Goal: Transaction & Acquisition: Purchase product/service

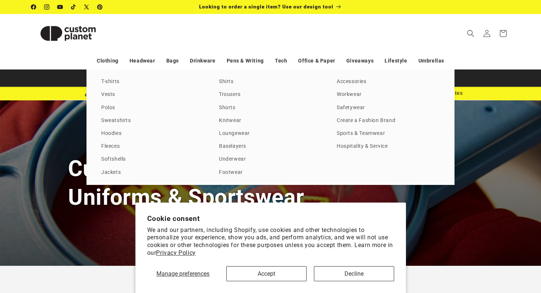
scroll to position [43, 0]
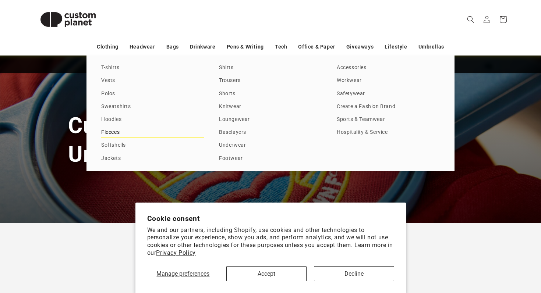
click at [118, 134] on link "Fleeces" at bounding box center [152, 133] width 103 height 10
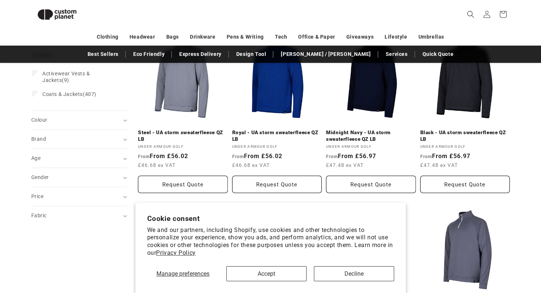
scroll to position [103, 0]
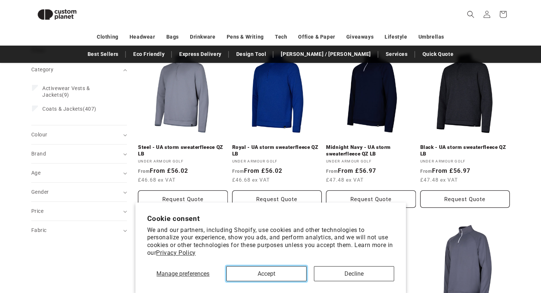
click at [277, 275] on button "Accept" at bounding box center [266, 273] width 80 height 15
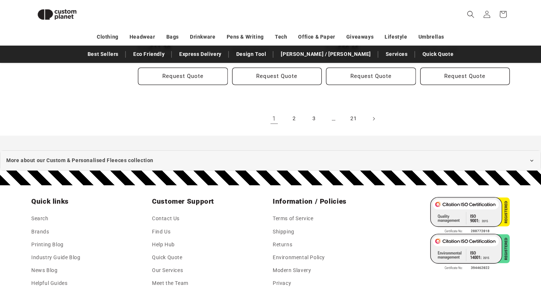
scroll to position [871, 0]
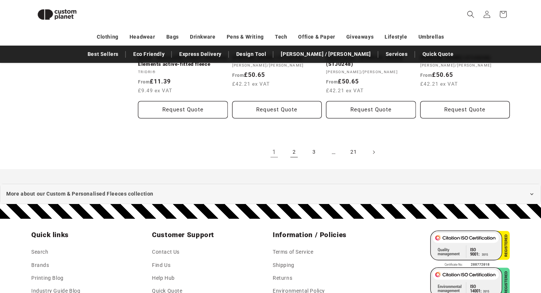
click at [296, 156] on link "2" at bounding box center [294, 152] width 16 height 16
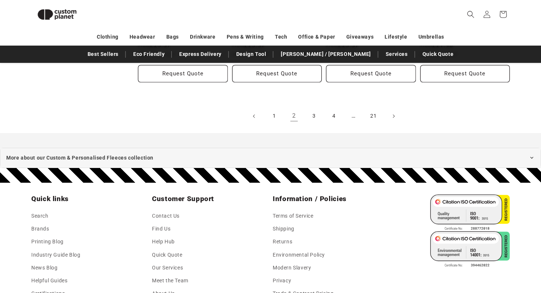
scroll to position [885, 0]
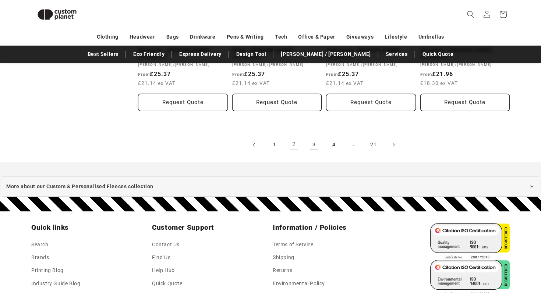
click at [307, 145] on link "3" at bounding box center [314, 145] width 16 height 16
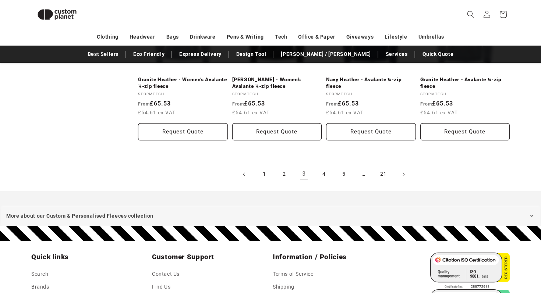
scroll to position [860, 0]
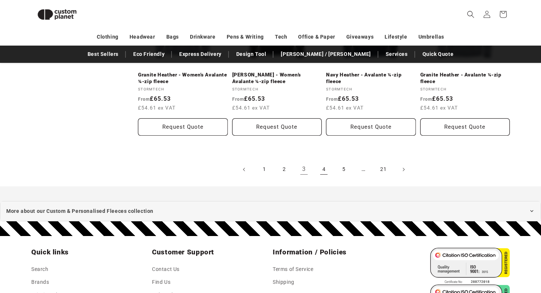
click at [323, 170] on link "4" at bounding box center [324, 169] width 16 height 16
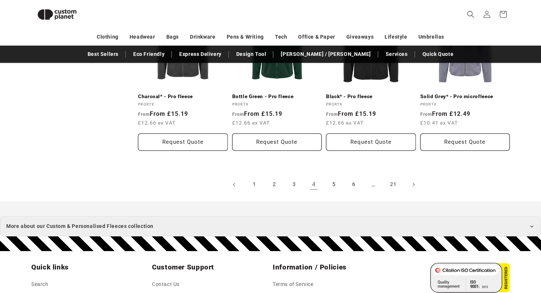
scroll to position [860, 0]
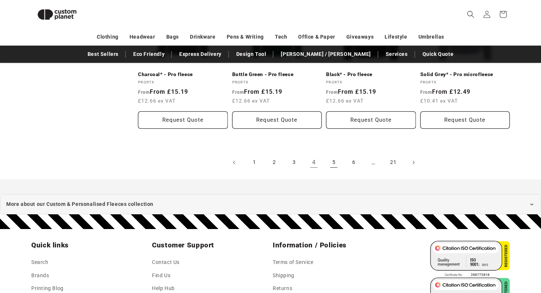
click at [338, 166] on link "5" at bounding box center [334, 162] width 16 height 16
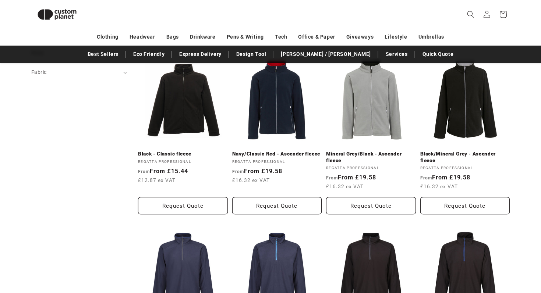
scroll to position [268, 0]
